Goal: Task Accomplishment & Management: Manage account settings

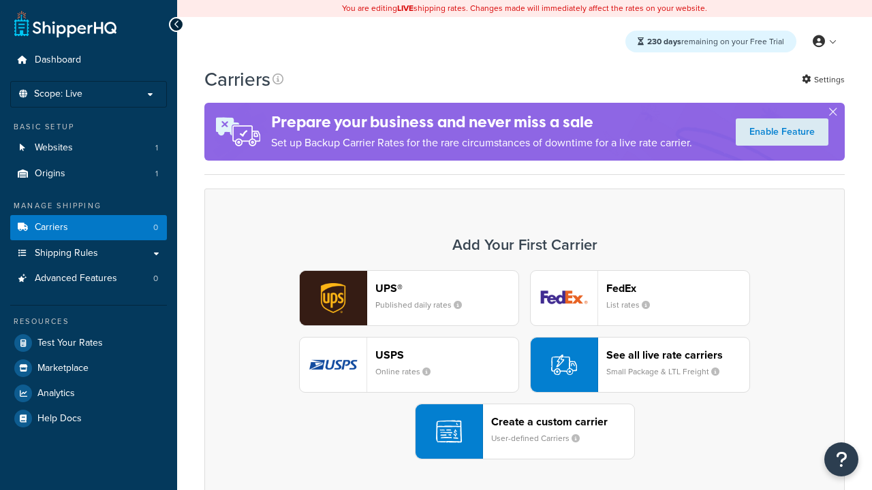
click at [678, 288] on header "FedEx" at bounding box center [677, 288] width 143 height 13
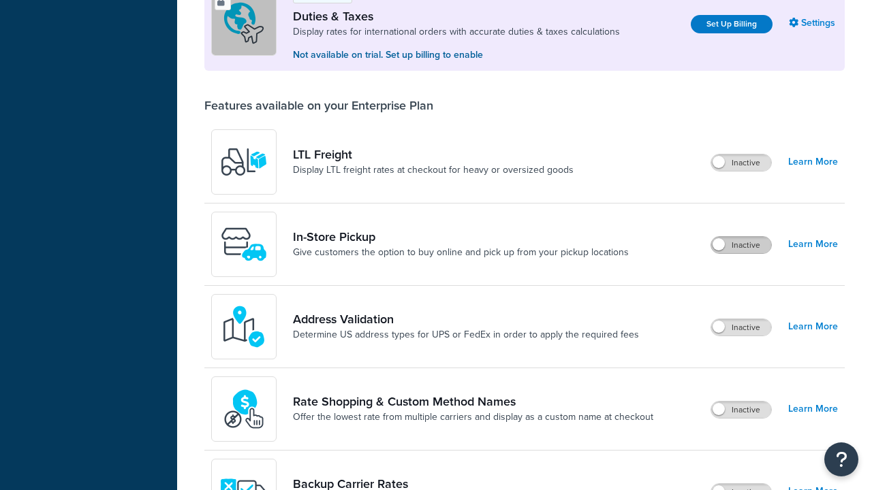
click at [741, 237] on label "Inactive" at bounding box center [741, 245] width 60 height 16
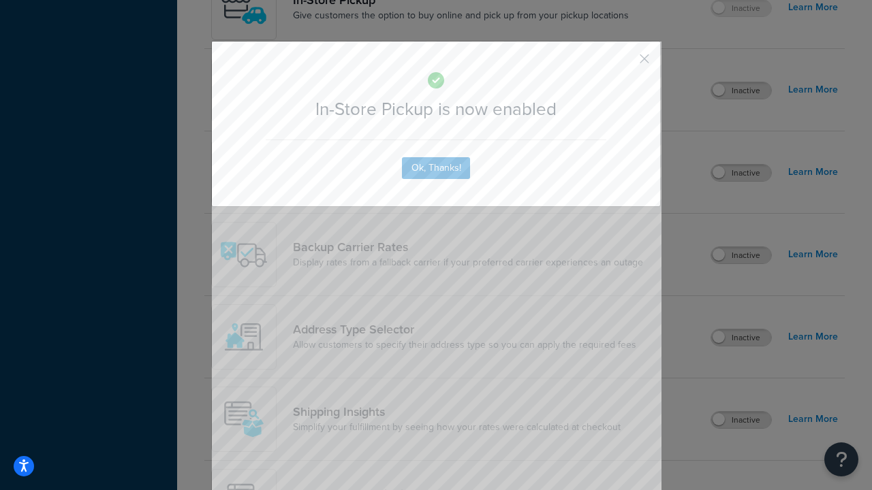
click at [624, 63] on button "button" at bounding box center [623, 63] width 3 height 3
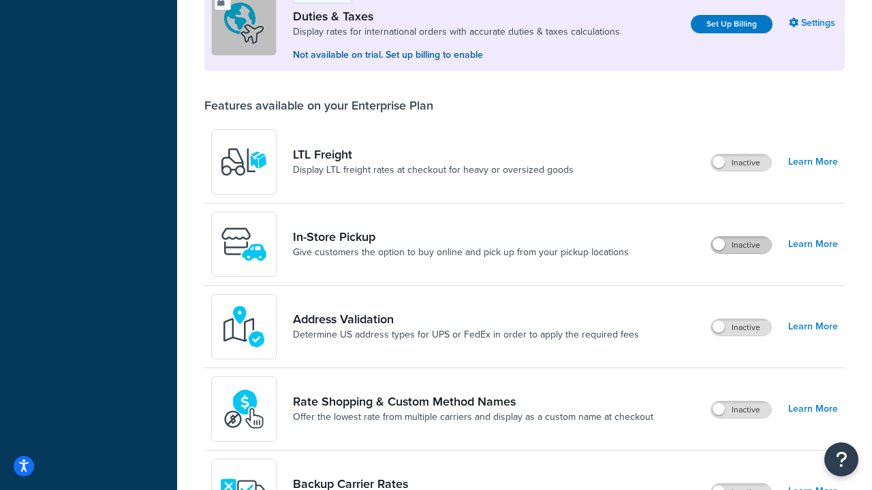
scroll to position [415, 0]
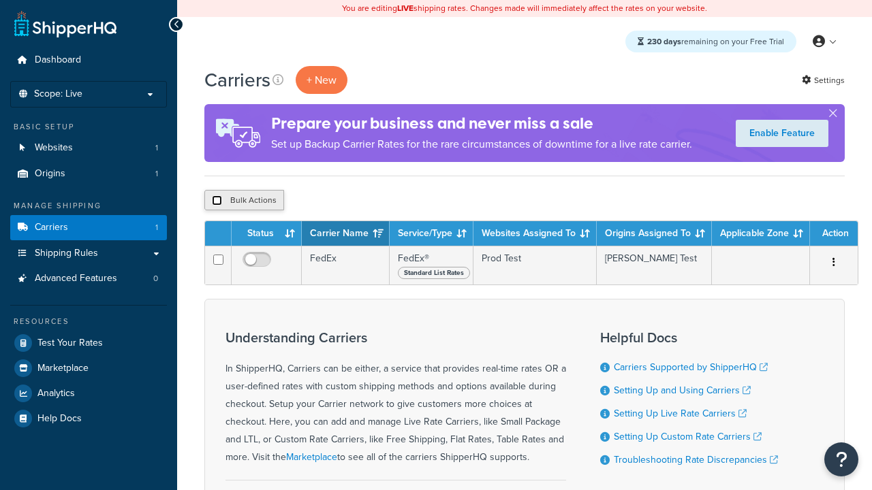
click at [217, 201] on input "checkbox" at bounding box center [217, 200] width 10 height 10
checkbox input "true"
click at [366, 201] on button "Delete" at bounding box center [363, 200] width 47 height 20
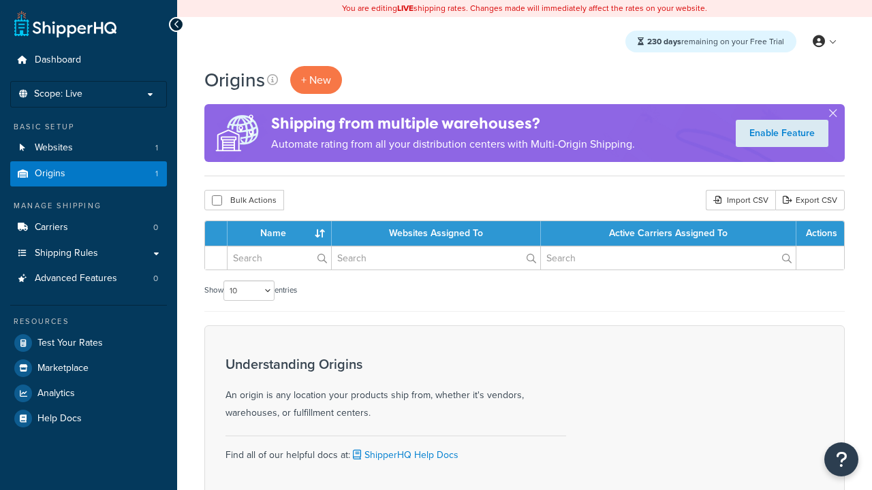
click at [279, 234] on th "Name" at bounding box center [279, 233] width 104 height 25
click at [436, 234] on th "Websites Assigned To" at bounding box center [436, 233] width 209 height 25
click at [669, 234] on th "Active Carriers Assigned To" at bounding box center [668, 233] width 255 height 25
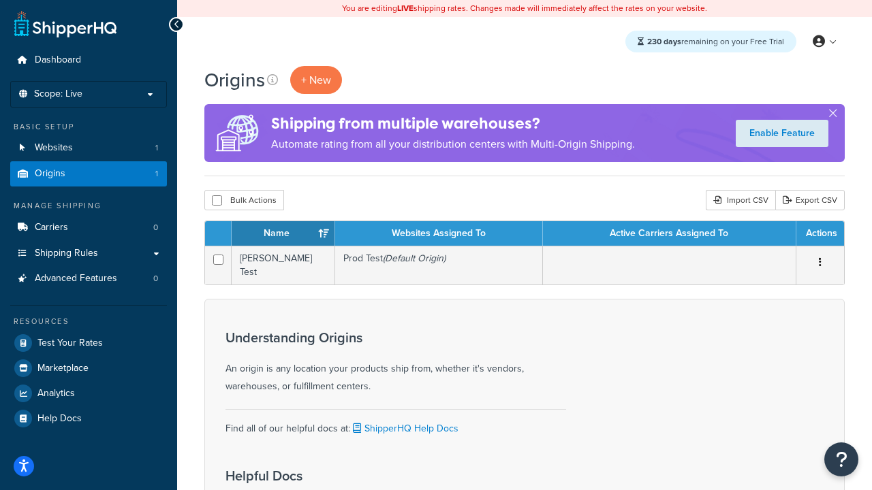
click at [669, 234] on th "Active Carriers Assigned To" at bounding box center [669, 233] width 253 height 25
click at [819, 234] on th "Actions" at bounding box center [820, 233] width 48 height 25
click at [272, 80] on icon at bounding box center [272, 79] width 11 height 11
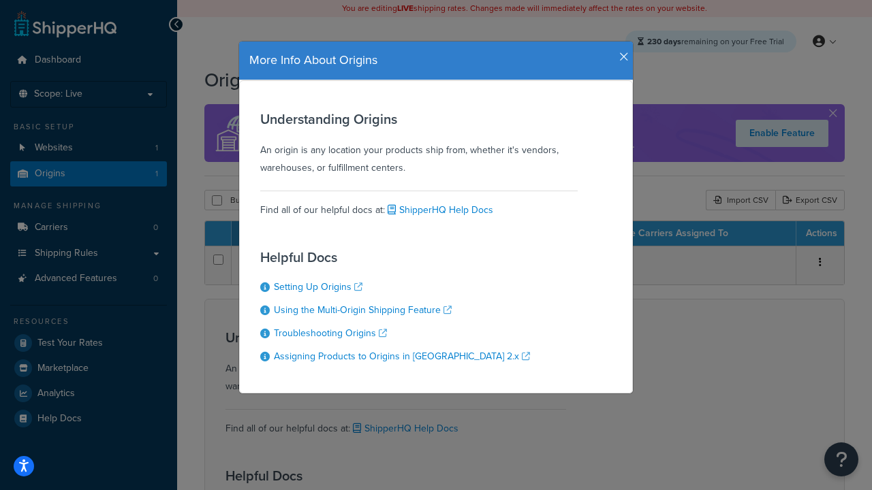
click at [620, 52] on icon "button" at bounding box center [624, 57] width 10 height 12
